Goal: Contribute content: Contribute content

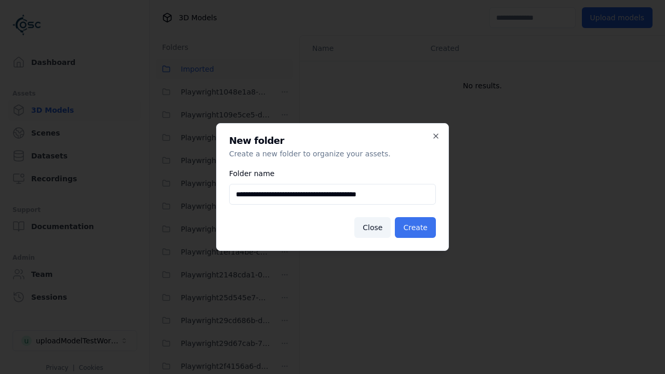
type input "**********"
click at [417, 228] on button "Create" at bounding box center [415, 227] width 41 height 21
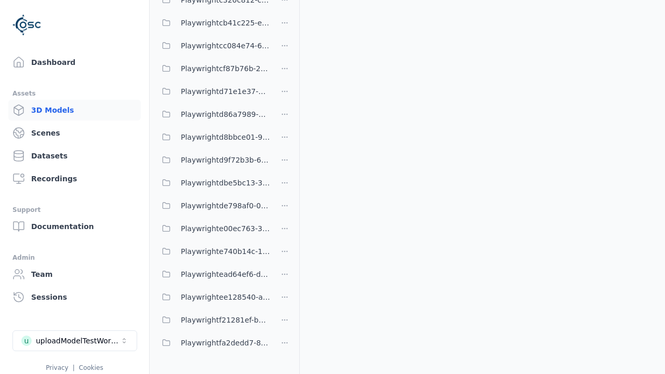
scroll to position [545, 0]
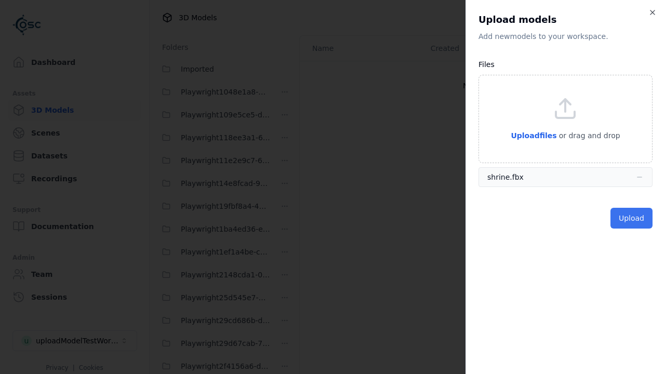
click at [632, 218] on button "Upload" at bounding box center [632, 218] width 42 height 21
